Goal: Information Seeking & Learning: Learn about a topic

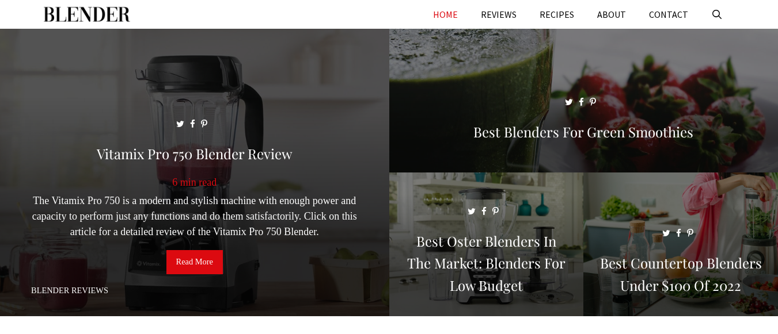
click at [284, 94] on span at bounding box center [194, 178] width 389 height 298
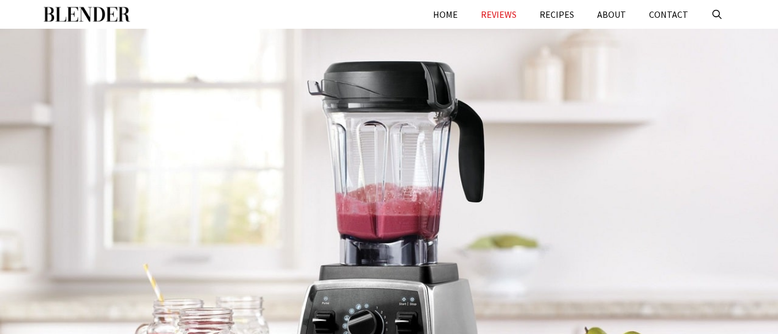
click at [674, 91] on div at bounding box center [389, 223] width 778 height 389
